Goal: Task Accomplishment & Management: Manage account settings

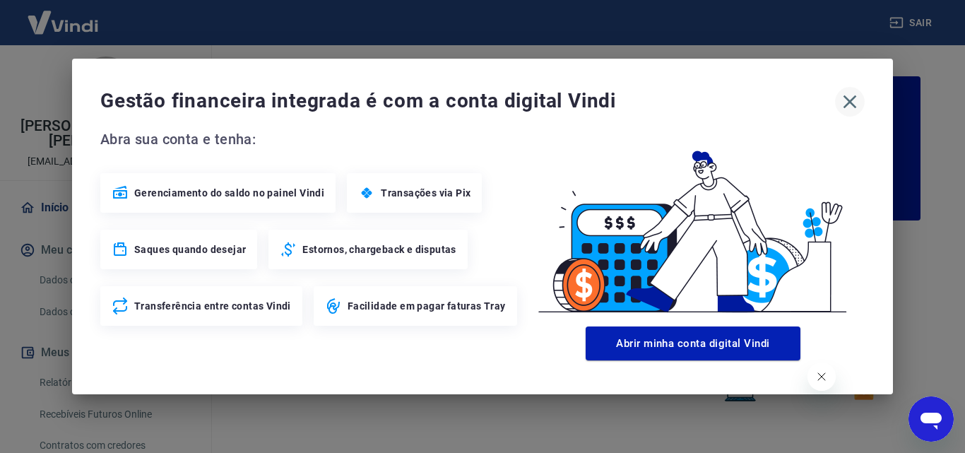
click at [851, 101] on icon "button" at bounding box center [850, 101] width 23 height 23
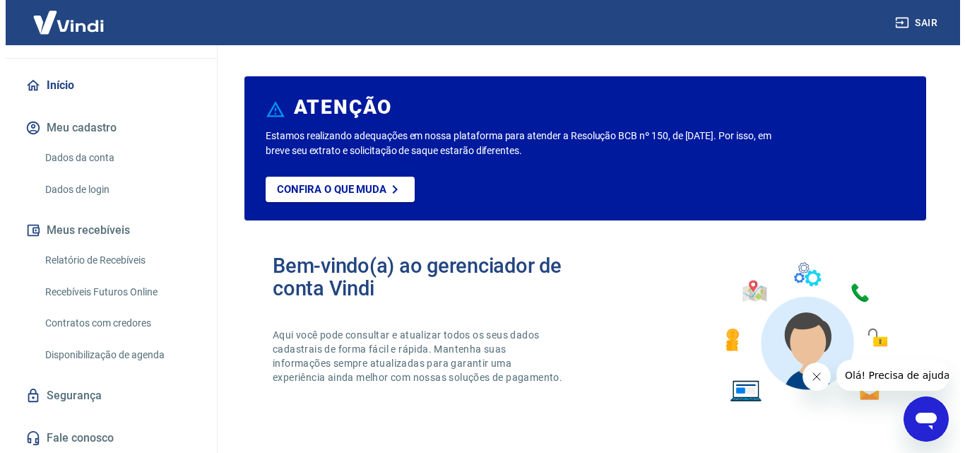
scroll to position [123, 0]
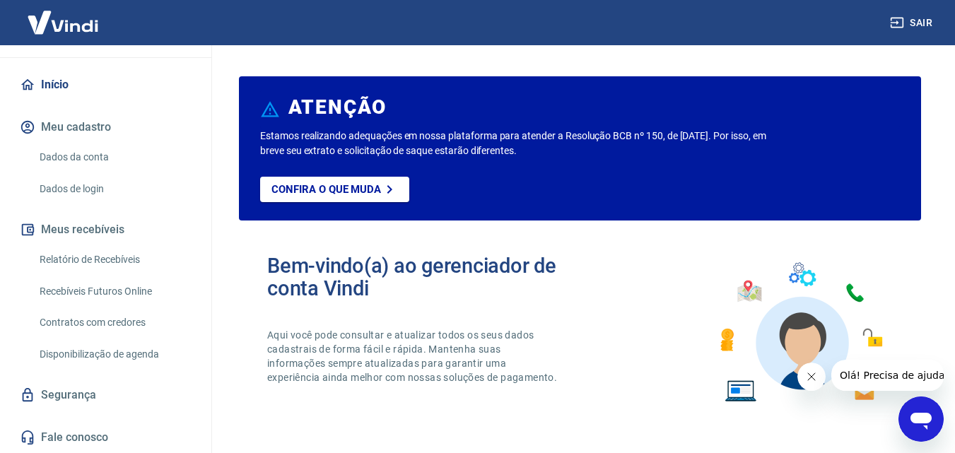
click at [122, 259] on link "Relatório de Recebíveis" at bounding box center [114, 259] width 160 height 29
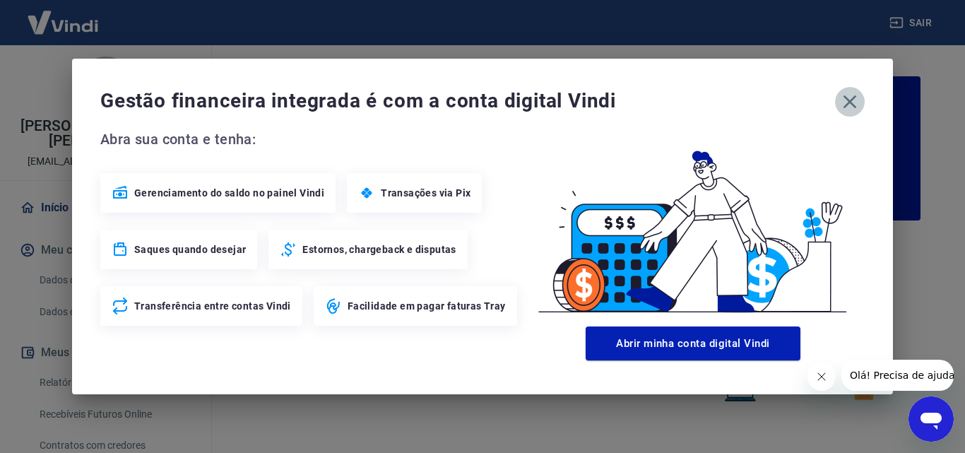
click at [854, 99] on icon "button" at bounding box center [850, 101] width 23 height 23
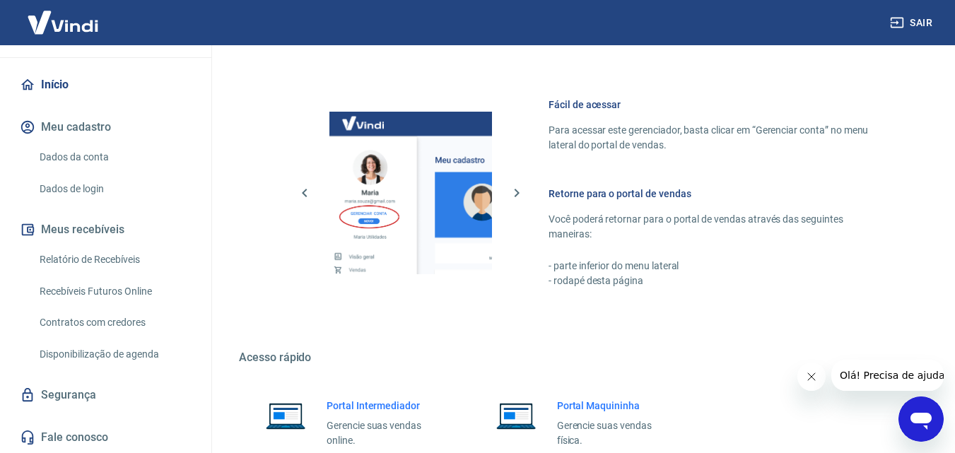
scroll to position [853, 0]
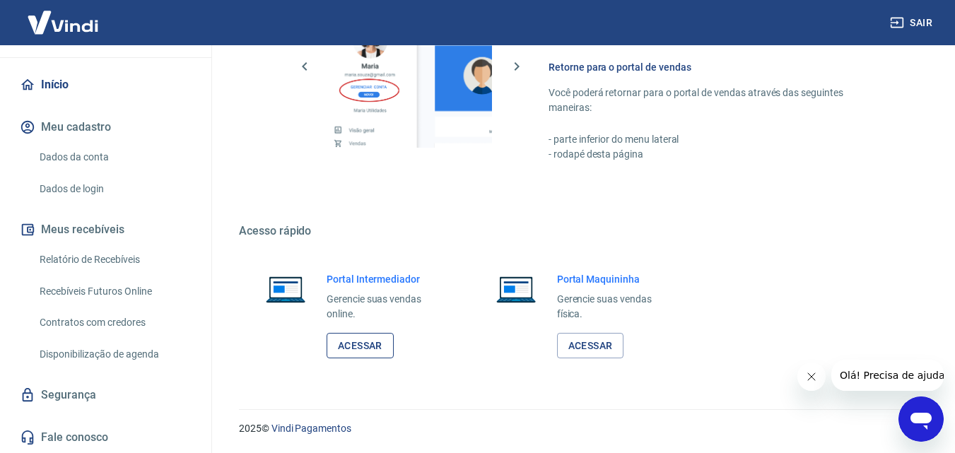
click at [370, 342] on link "Acessar" at bounding box center [359, 346] width 67 height 26
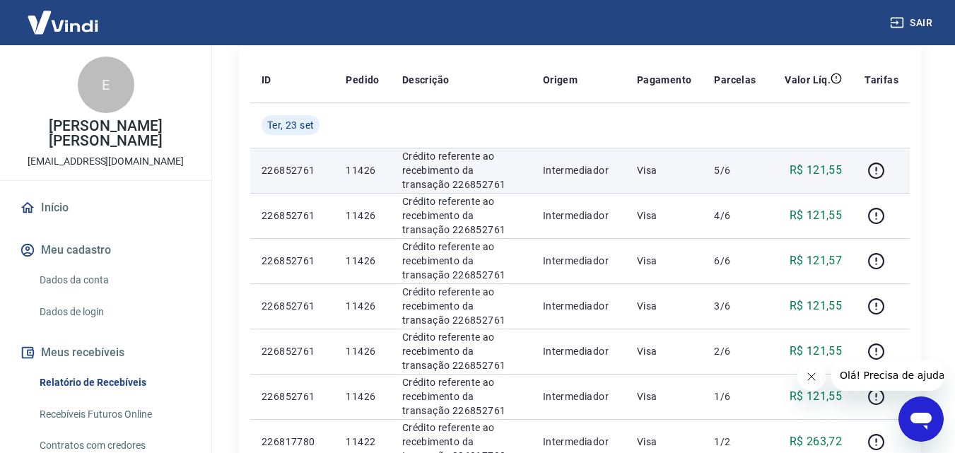
scroll to position [212, 0]
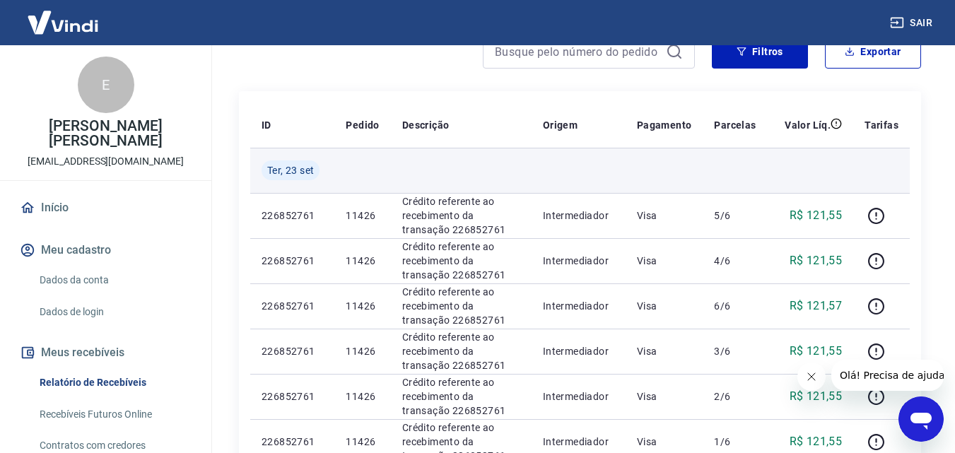
scroll to position [212, 0]
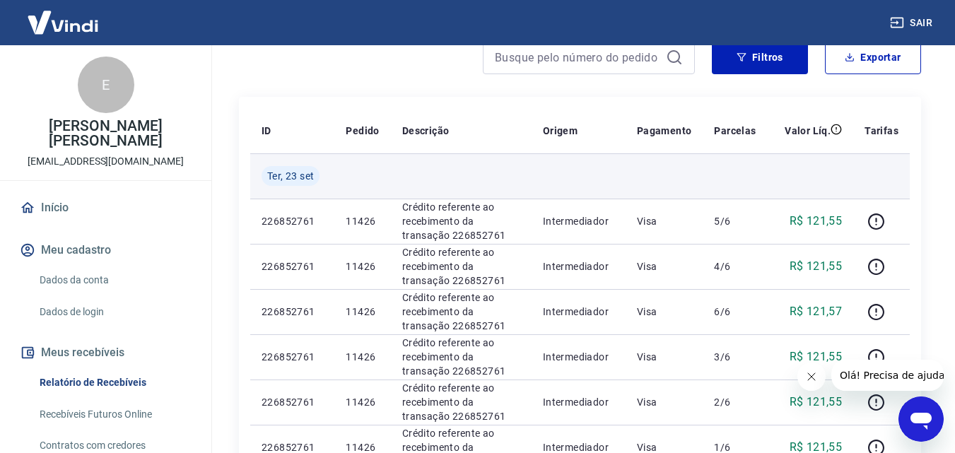
scroll to position [141, 0]
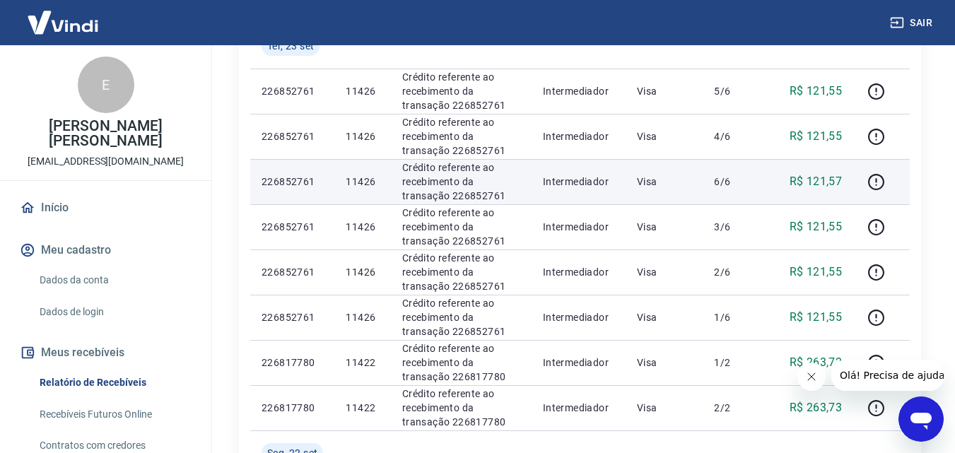
scroll to position [141, 0]
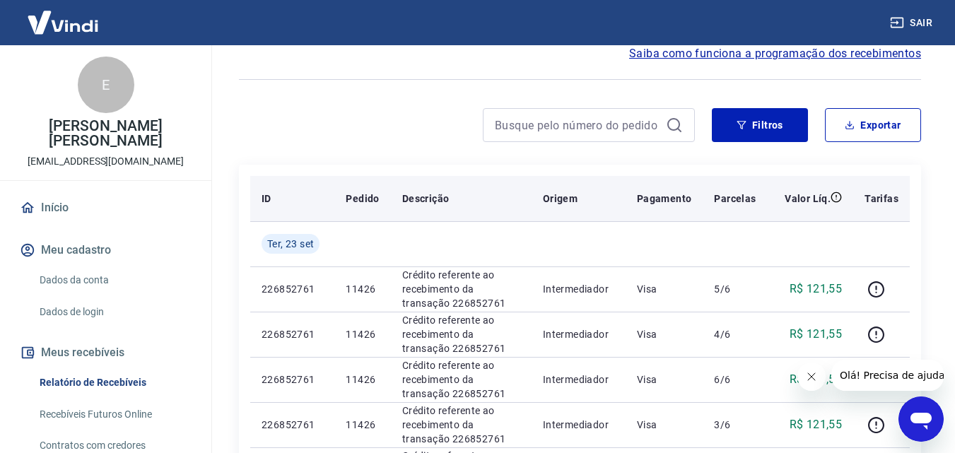
scroll to position [141, 0]
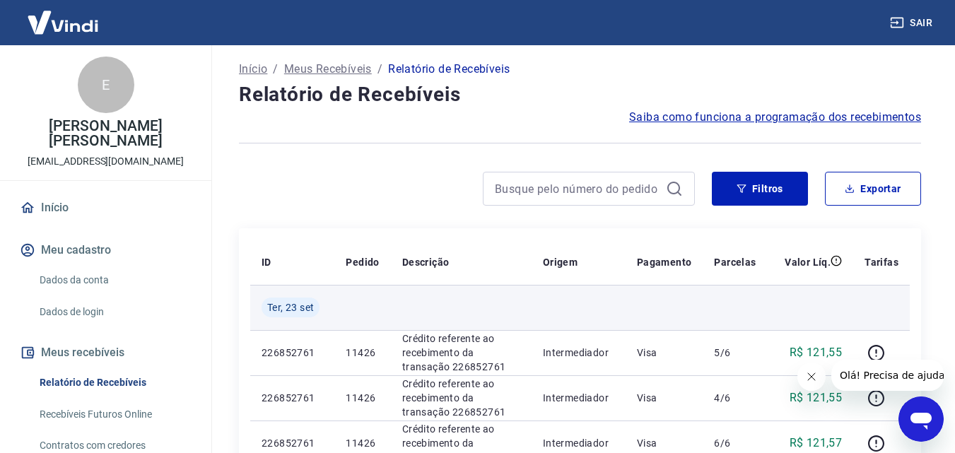
scroll to position [283, 0]
